Goal: Task Accomplishment & Management: Use online tool/utility

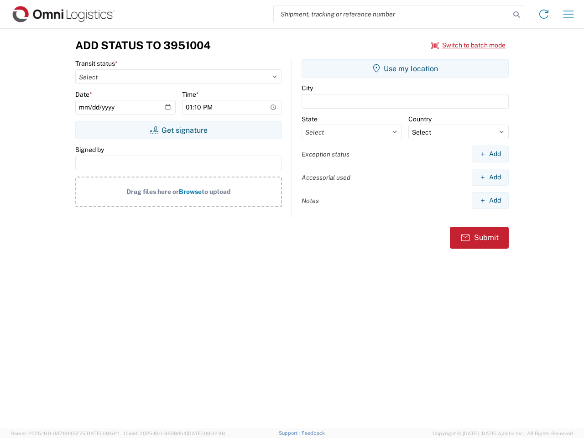
click at [392, 14] on input "search" at bounding box center [392, 13] width 236 height 17
click at [517, 15] on icon at bounding box center [516, 14] width 13 height 13
click at [544, 14] on icon at bounding box center [544, 14] width 15 height 15
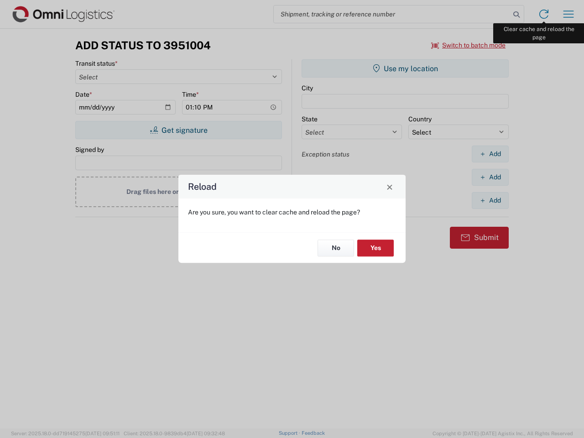
click at [569, 14] on div "Reload Are you sure, you want to clear cache and reload the page? No Yes" at bounding box center [292, 219] width 584 height 438
click at [469, 45] on div "Reload Are you sure, you want to clear cache and reload the page? No Yes" at bounding box center [292, 219] width 584 height 438
click at [179, 130] on div "Reload Are you sure, you want to clear cache and reload the page? No Yes" at bounding box center [292, 219] width 584 height 438
click at [405, 68] on div "Reload Are you sure, you want to clear cache and reload the page? No Yes" at bounding box center [292, 219] width 584 height 438
click at [490, 154] on div "Reload Are you sure, you want to clear cache and reload the page? No Yes" at bounding box center [292, 219] width 584 height 438
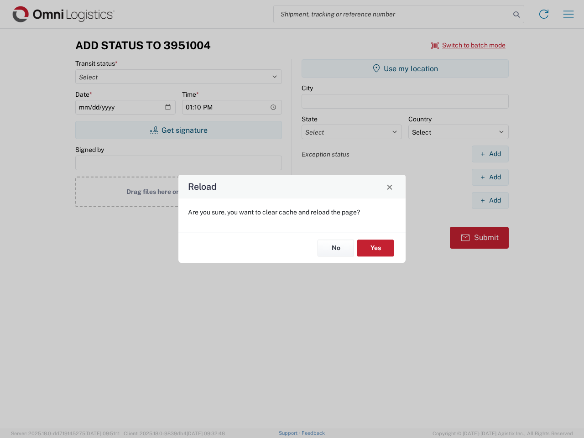
click at [490, 177] on div "Reload Are you sure, you want to clear cache and reload the page? No Yes" at bounding box center [292, 219] width 584 height 438
click at [490, 200] on div "Reload Are you sure, you want to clear cache and reload the page? No Yes" at bounding box center [292, 219] width 584 height 438
